Goal: Download file/media

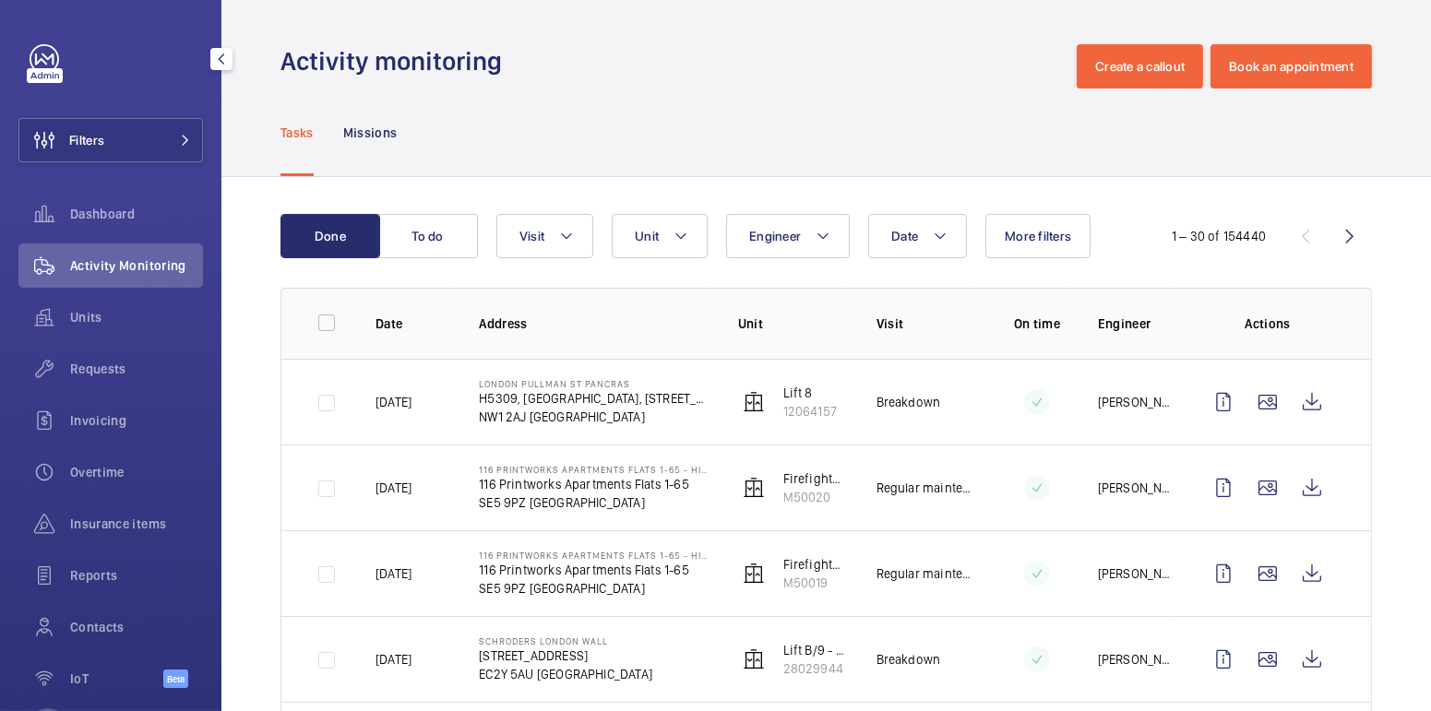
click at [127, 146] on button "Filters" at bounding box center [110, 140] width 185 height 44
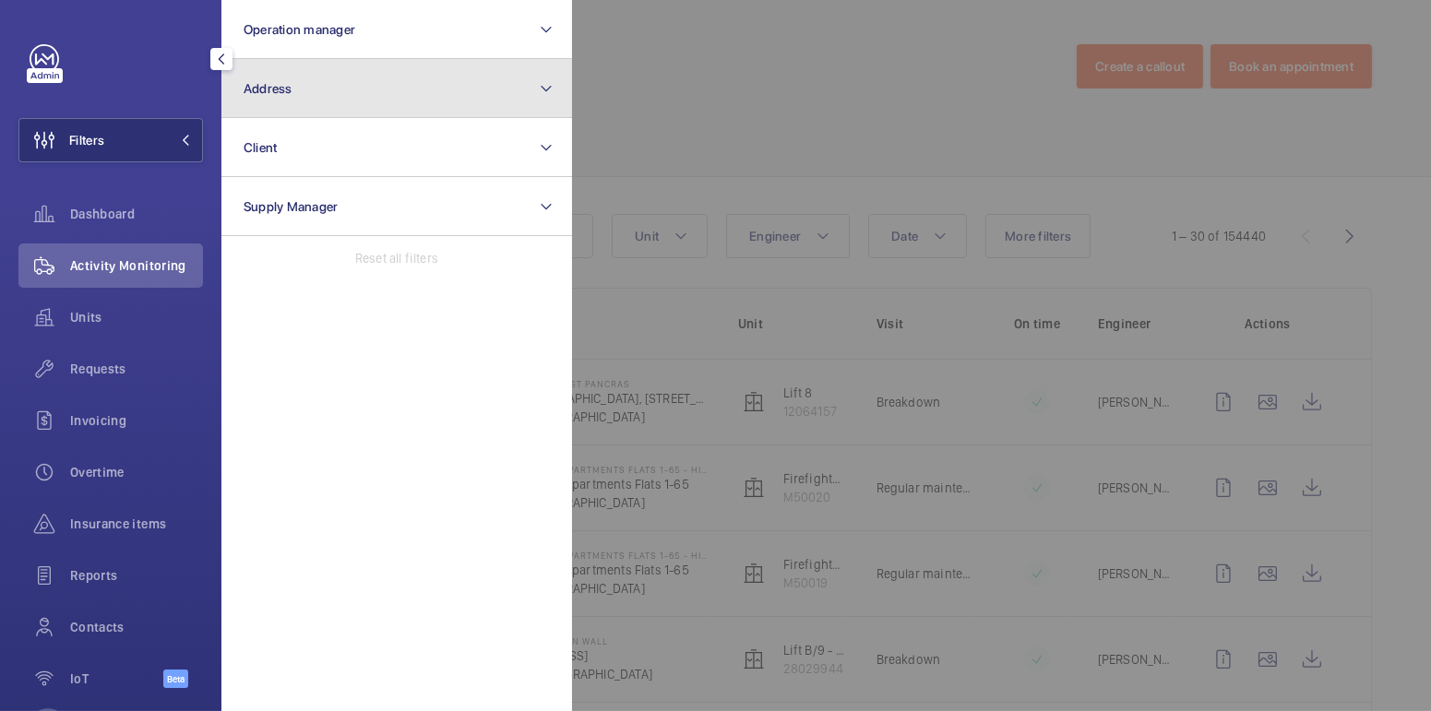
click at [318, 103] on button "Address" at bounding box center [396, 88] width 351 height 59
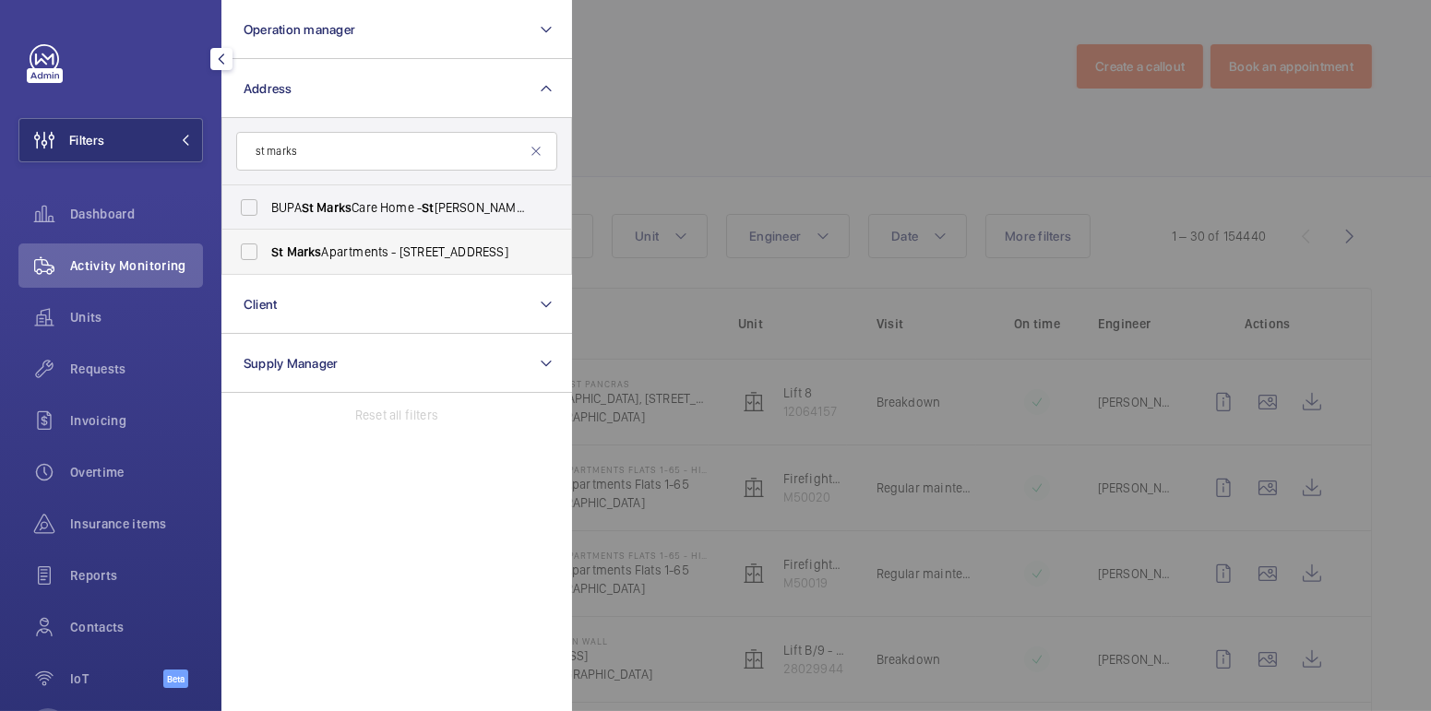
type input "st marks"
click at [385, 247] on span "St Marks Apartments - [STREET_ADDRESS]" at bounding box center [398, 252] width 254 height 18
click at [268, 247] on input "St Marks Apartments - [STREET_ADDRESS]" at bounding box center [249, 251] width 37 height 37
checkbox input "true"
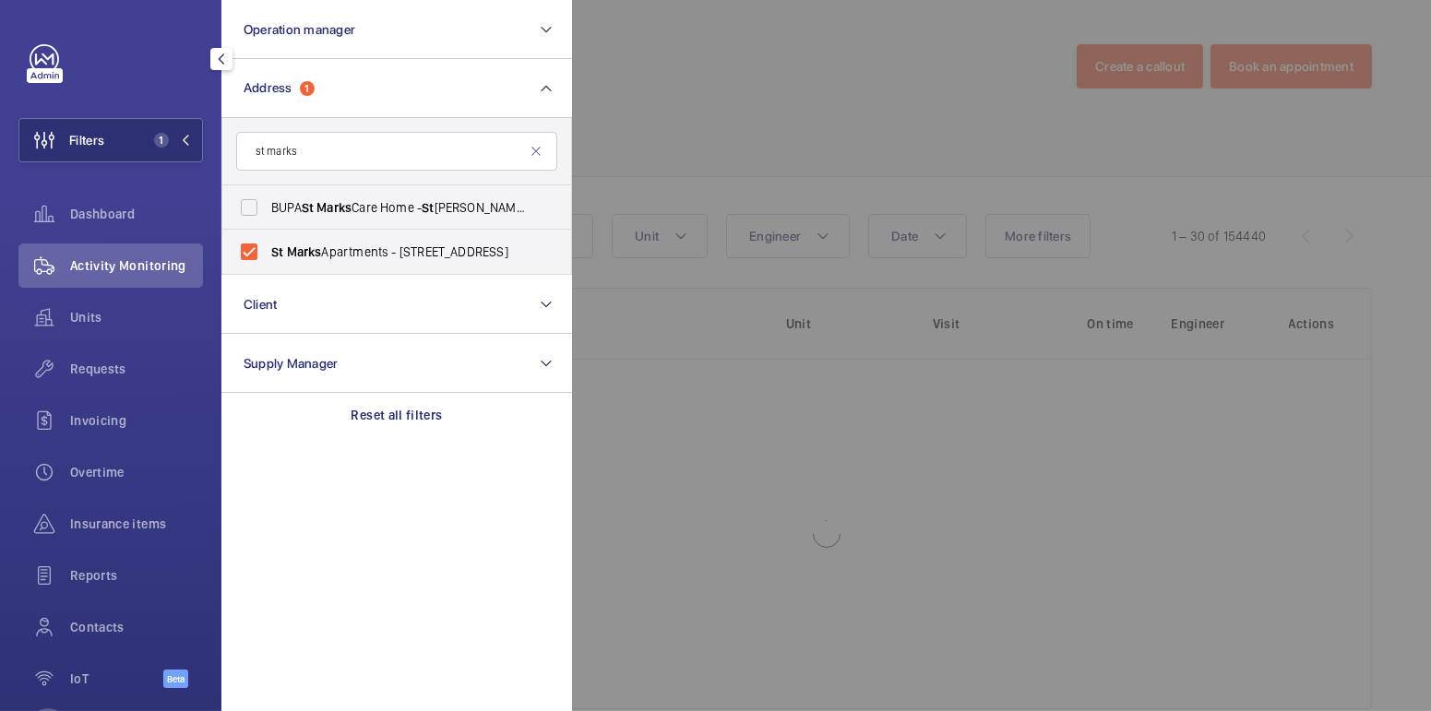
click at [684, 117] on div at bounding box center [1287, 355] width 1431 height 711
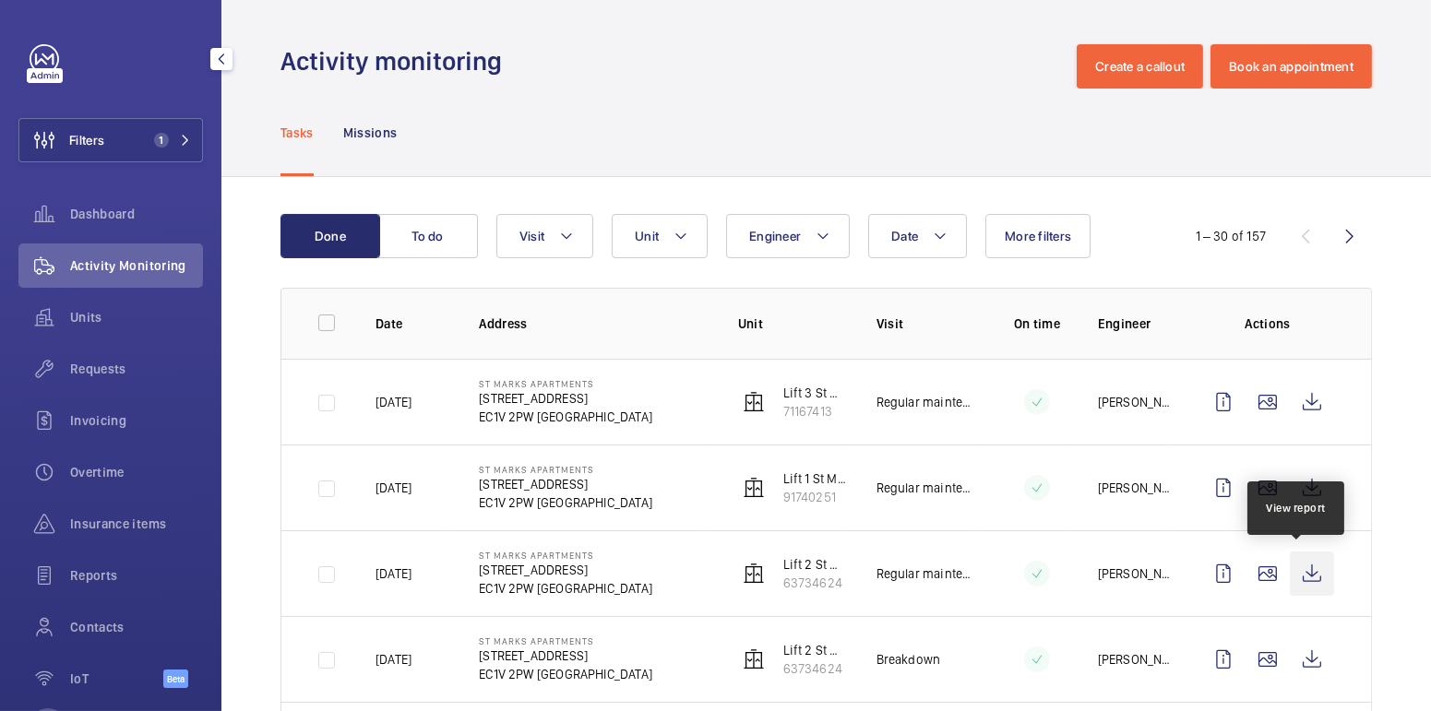
click at [1297, 574] on wm-front-icon-button at bounding box center [1312, 574] width 44 height 44
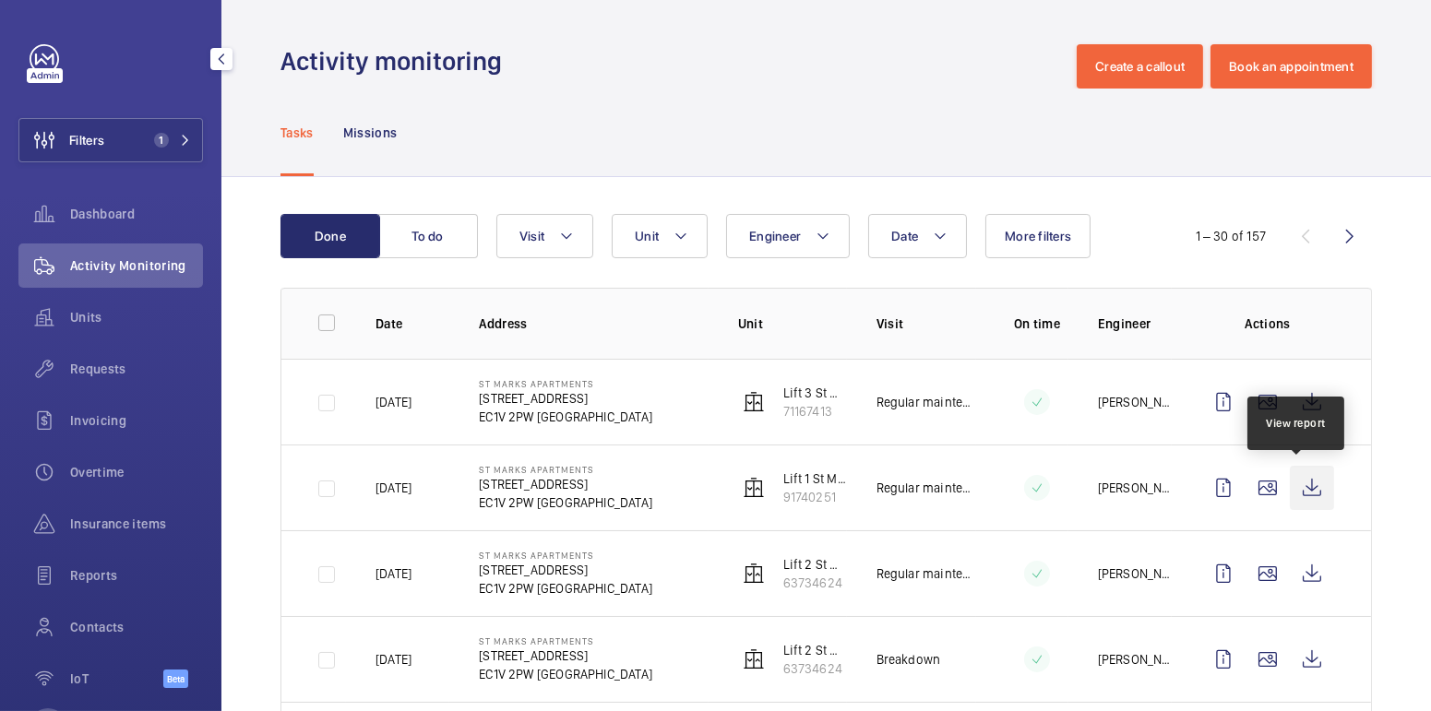
click at [1293, 491] on wm-front-icon-button at bounding box center [1312, 488] width 44 height 44
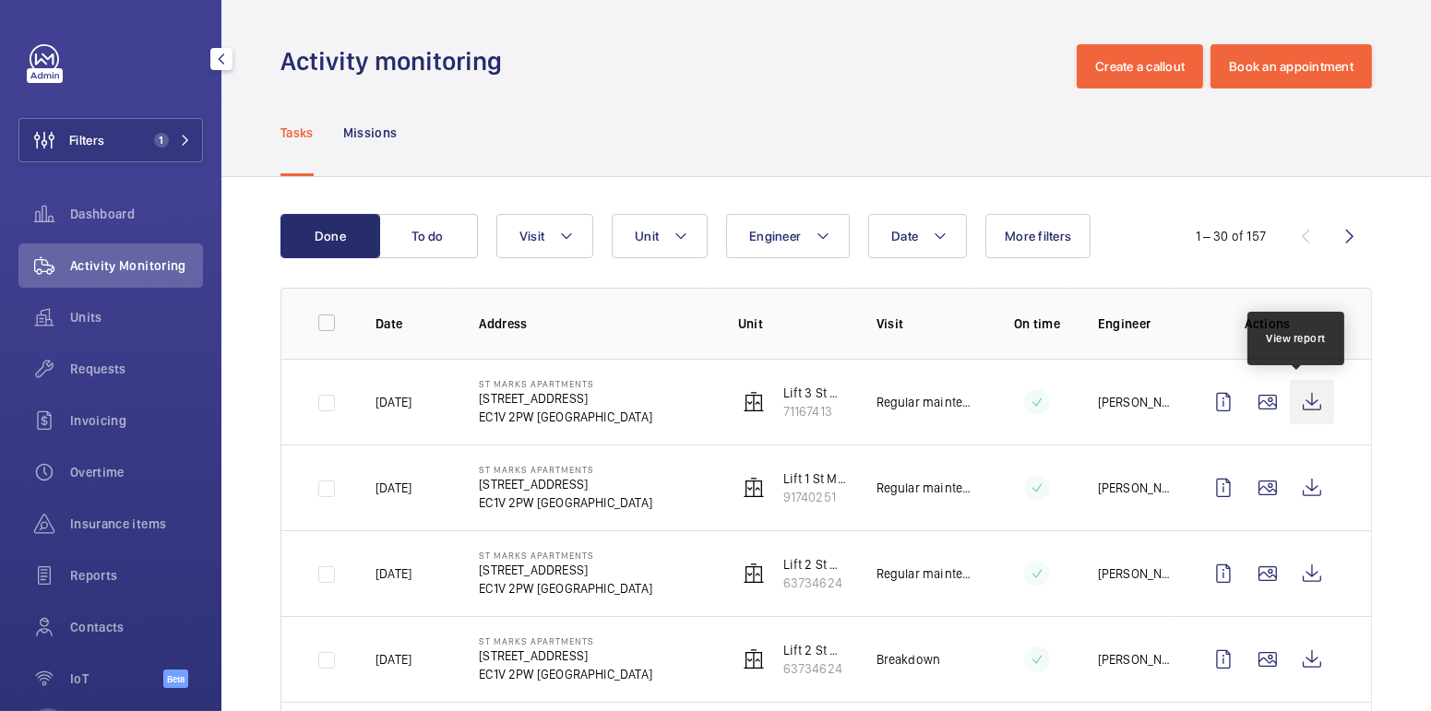
click at [1298, 411] on wm-front-icon-button at bounding box center [1312, 402] width 44 height 44
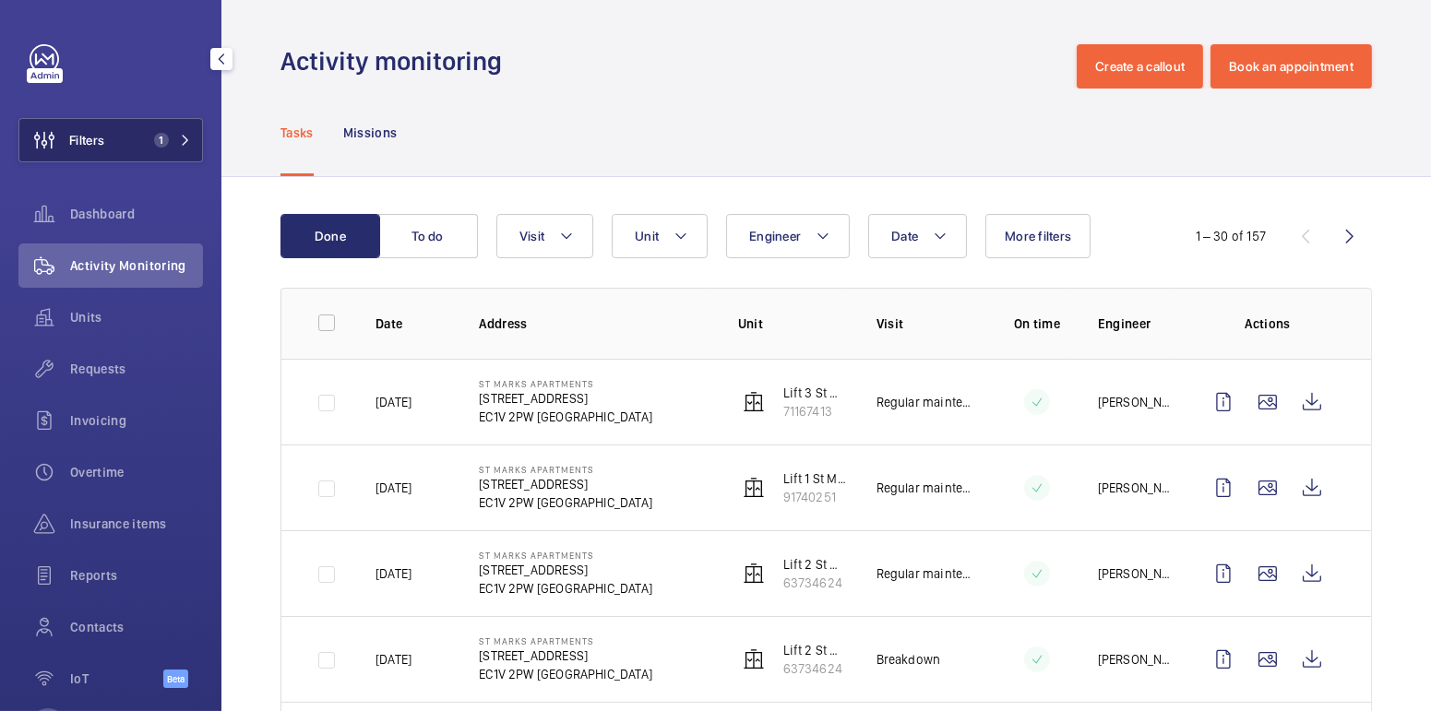
click at [118, 149] on button "Filters 1" at bounding box center [110, 140] width 185 height 44
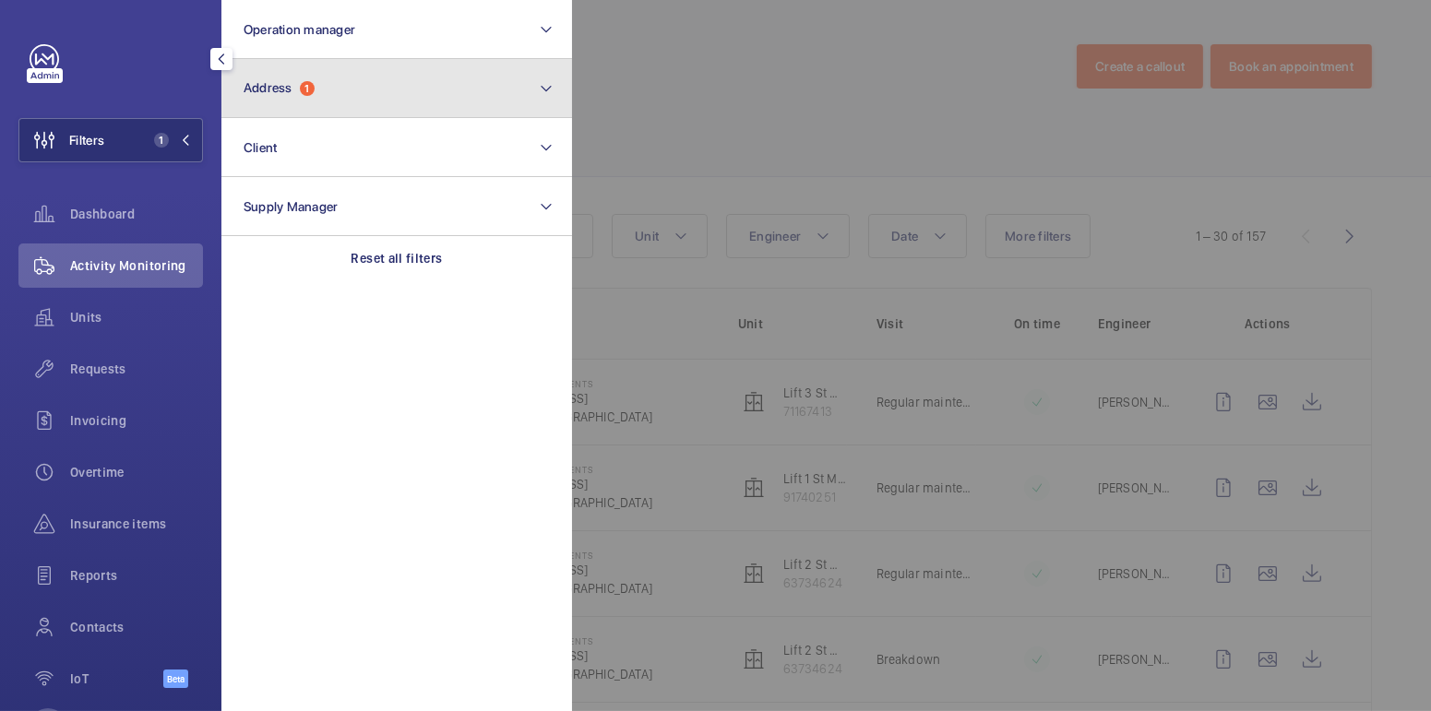
click at [300, 91] on span "Address 1" at bounding box center [279, 88] width 71 height 16
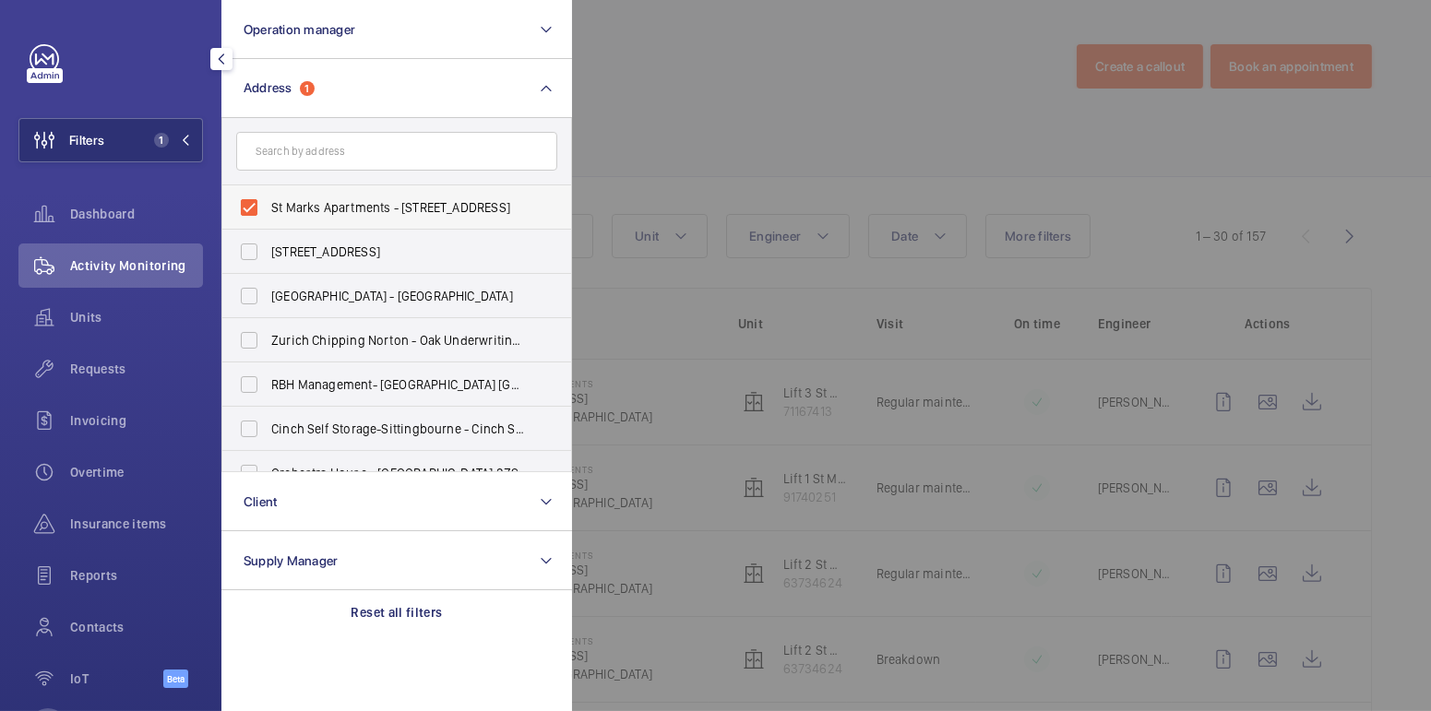
click at [299, 204] on span "St Marks Apartments - [STREET_ADDRESS]" at bounding box center [398, 207] width 254 height 18
click at [268, 204] on input "St Marks Apartments - [STREET_ADDRESS]" at bounding box center [249, 207] width 37 height 37
checkbox input "false"
